Goal: Task Accomplishment & Management: Use online tool/utility

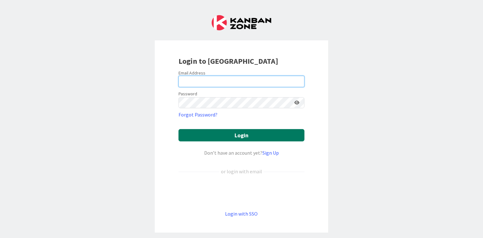
type input "[DOMAIN_NAME][EMAIL_ADDRESS][DOMAIN_NAME]"
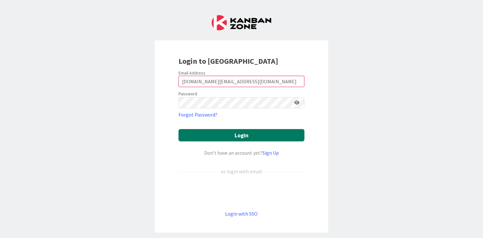
click at [247, 136] on button "Login" at bounding box center [241, 135] width 126 height 12
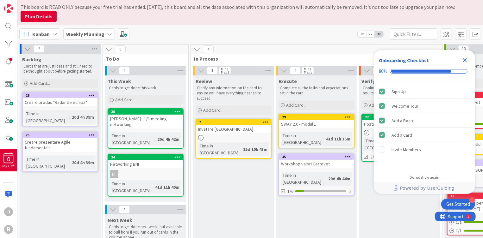
click at [462, 60] on icon "Close Checklist" at bounding box center [465, 61] width 8 height 8
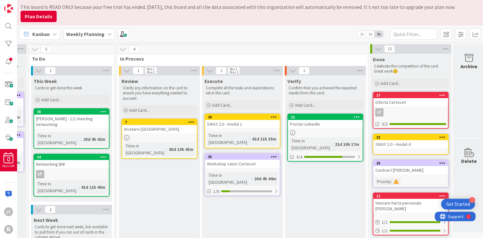
scroll to position [0, 82]
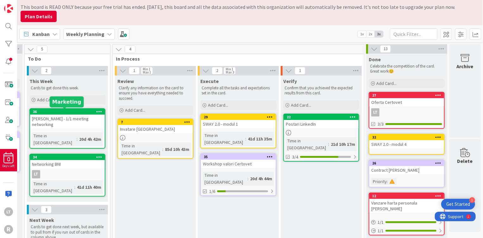
click at [71, 112] on div "36" at bounding box center [69, 112] width 72 height 4
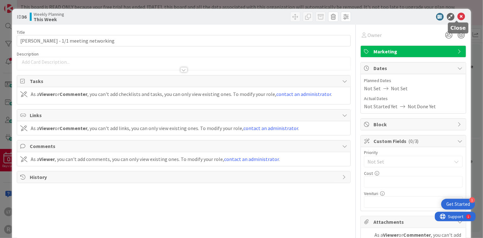
click at [457, 16] on icon at bounding box center [461, 17] width 8 height 8
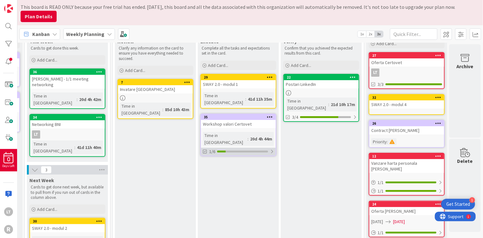
scroll to position [0, 82]
